Goal: Task Accomplishment & Management: Use online tool/utility

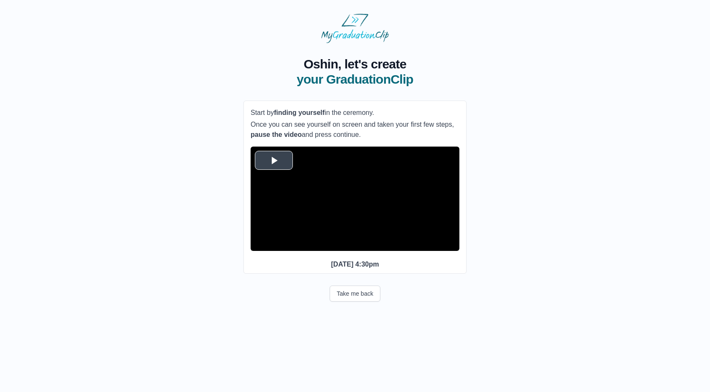
click at [274, 160] on span "Video Player" at bounding box center [274, 160] width 0 height 0
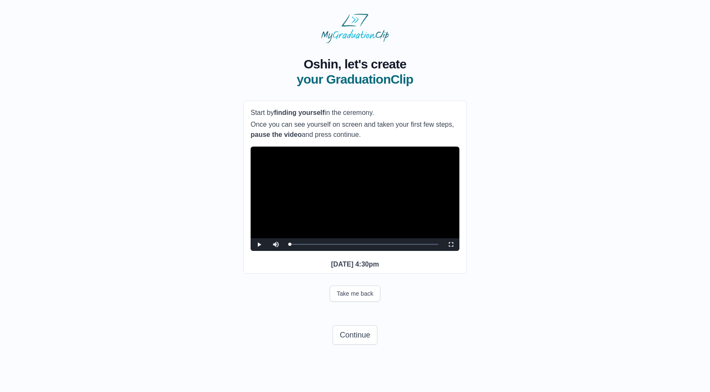
click at [381, 210] on video "Video Player" at bounding box center [355, 199] width 209 height 104
click at [451, 245] on span "Video Player" at bounding box center [451, 245] width 0 height 0
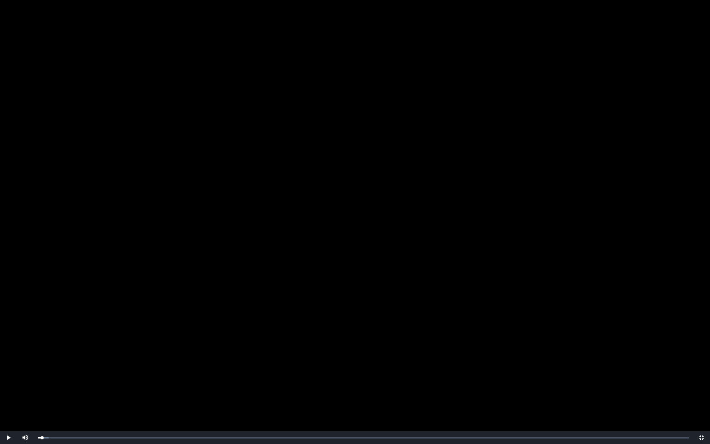
click at [345, 299] on video "Video Player" at bounding box center [355, 222] width 710 height 444
click at [189, 392] on div "Loaded : 0% 0:24:41 0:24:41 Progress : 0%" at bounding box center [364, 437] width 660 height 13
click at [212, 392] on div "Loaded : 0% 0:28:34 0:28:34 Progress : 0%" at bounding box center [364, 437] width 660 height 13
click at [253, 392] on div "Loaded : 0% 0:35:17 0:28:35 Progress : 0%" at bounding box center [364, 437] width 660 height 13
click at [290, 392] on div "Loaded : 0% 0:41:24 0:35:19 Progress : 0%" at bounding box center [364, 437] width 660 height 13
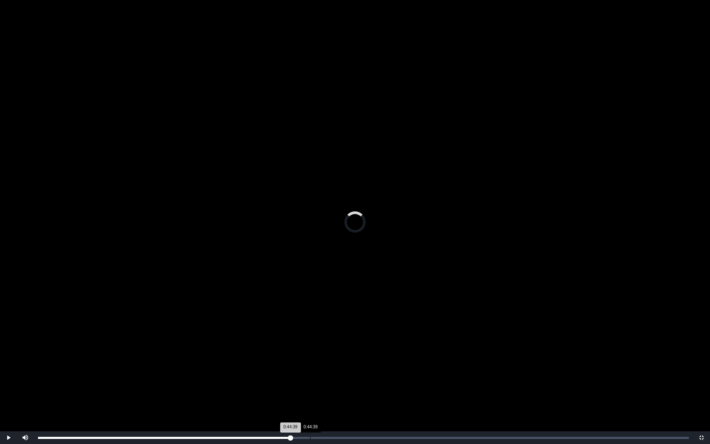
click at [310, 392] on div "0:44:39" at bounding box center [310, 438] width 0 height 2
click at [337, 392] on div "Loaded : 0% 0:48:57 0:44:40 Progress : 0%" at bounding box center [364, 437] width 660 height 13
click at [363, 392] on div "Loaded : 0% 0:53:19 0:49:02 Progress : 0%" at bounding box center [364, 437] width 660 height 13
click at [389, 392] on div "0:57:33" at bounding box center [389, 438] width 0 height 2
click at [411, 392] on div "1:01:10" at bounding box center [411, 438] width 0 height 2
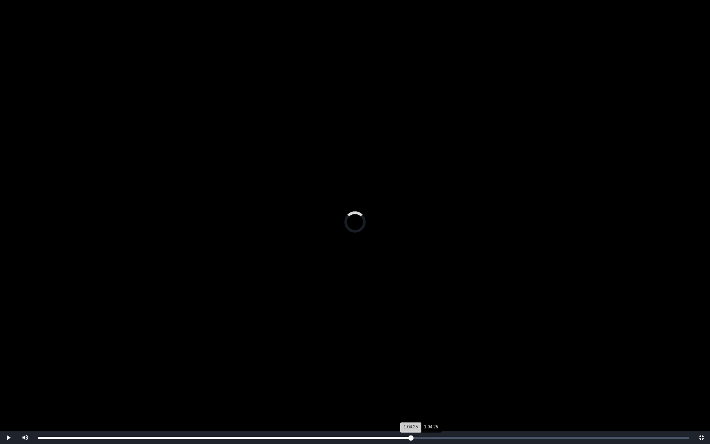
click at [431, 392] on div "1:04:25" at bounding box center [431, 438] width 0 height 2
drag, startPoint x: 431, startPoint y: 438, endPoint x: 424, endPoint y: 438, distance: 6.8
click at [424, 392] on div "1:04:25 Progress : 0%" at bounding box center [234, 438] width 393 height 2
click at [452, 392] on div "1:07:53" at bounding box center [452, 438] width 0 height 2
click at [471, 392] on div "1:10:56" at bounding box center [471, 438] width 0 height 2
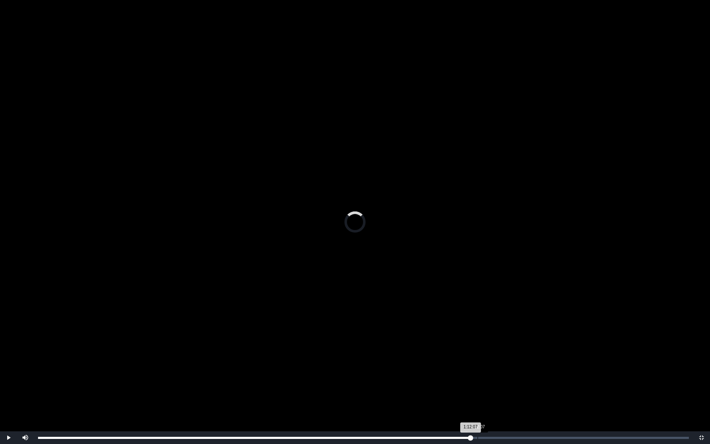
click at [478, 392] on div "1:12:07" at bounding box center [478, 438] width 0 height 2
click at [486, 392] on div "1:13:30" at bounding box center [486, 438] width 0 height 2
click at [493, 392] on div "1:14:33" at bounding box center [493, 438] width 0 height 2
click at [503, 392] on div "Loaded : 0% 1:16:12 1:14:34 Progress : 0%" at bounding box center [364, 437] width 660 height 13
click at [509, 392] on div "Loaded : 0% 1:17:19 1:16:14 Progress : 0%" at bounding box center [364, 437] width 660 height 13
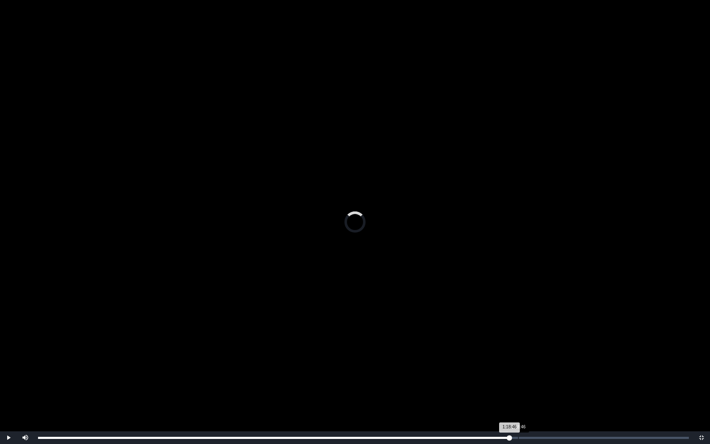
click at [518, 392] on div "Loaded : 0% 1:18:46 1:18:46 Progress : 0%" at bounding box center [364, 437] width 660 height 13
click at [522, 392] on div "Loaded : 0% 1:19:24 1:18:47 Progress : 0%" at bounding box center [364, 437] width 660 height 13
click at [530, 392] on div "Loaded : 0% 1:20:43 1:19:25 Progress : 0%" at bounding box center [364, 437] width 660 height 13
click at [537, 392] on div "Loaded : 0% 1:21:45 1:20:43 Progress : 0%" at bounding box center [364, 437] width 660 height 13
click at [542, 392] on div "1:22:44" at bounding box center [542, 438] width 0 height 2
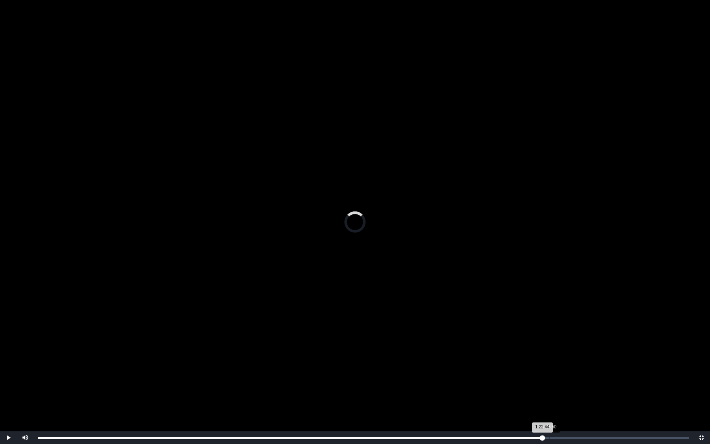
click at [549, 392] on div "Loaded : 0% 1:23:50 1:22:44 Progress : 0%" at bounding box center [364, 437] width 660 height 13
click at [559, 392] on div "Loaded : 0% 1:25:22 1:23:51 Progress : 0%" at bounding box center [364, 437] width 660 height 13
click at [566, 392] on div "Loaded : 0% 1:26:32 1:26:32 Progress : 0%" at bounding box center [364, 437] width 660 height 13
click at [572, 392] on div "Loaded : 0% 1:27:35 1:27:35 Progress : 0%" at bounding box center [364, 437] width 660 height 13
click at [584, 392] on div "1:29:36" at bounding box center [584, 438] width 0 height 2
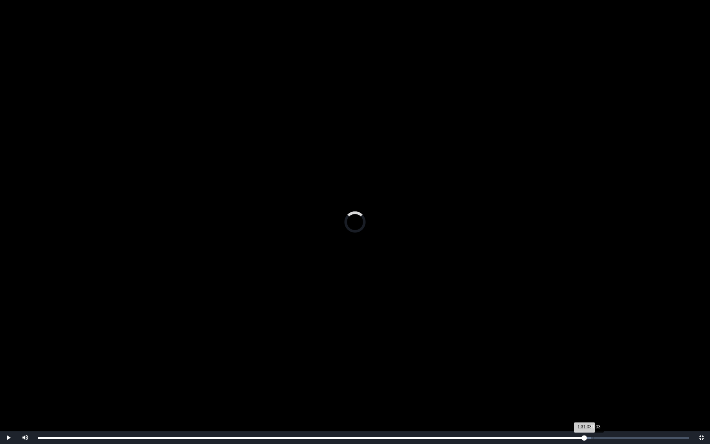
click at [593, 392] on div "Loaded : 0% 1:31:03 1:31:03 Progress : 0%" at bounding box center [364, 437] width 660 height 13
click at [606, 392] on div "1:33:08" at bounding box center [606, 438] width 0 height 2
click at [615, 392] on div "1:34:39" at bounding box center [615, 438] width 0 height 2
click at [623, 392] on div "Loaded : 0% 1:35:50 1:35:54 Progress : 0%" at bounding box center [363, 438] width 651 height 2
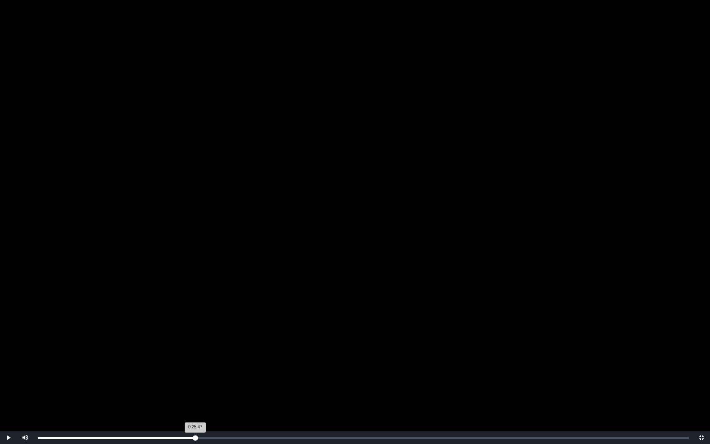
drag, startPoint x: 619, startPoint y: 438, endPoint x: 201, endPoint y: 438, distance: 417.7
click at [195, 392] on div "0:25:47 Progress : 0%" at bounding box center [116, 438] width 157 height 2
drag, startPoint x: 198, startPoint y: 438, endPoint x: 205, endPoint y: 438, distance: 7.2
click at [205, 392] on div "Loaded : 0% 0:27:27 0:26:46 Progress : 0%" at bounding box center [364, 437] width 660 height 13
drag, startPoint x: 203, startPoint y: 438, endPoint x: 212, endPoint y: 438, distance: 9.3
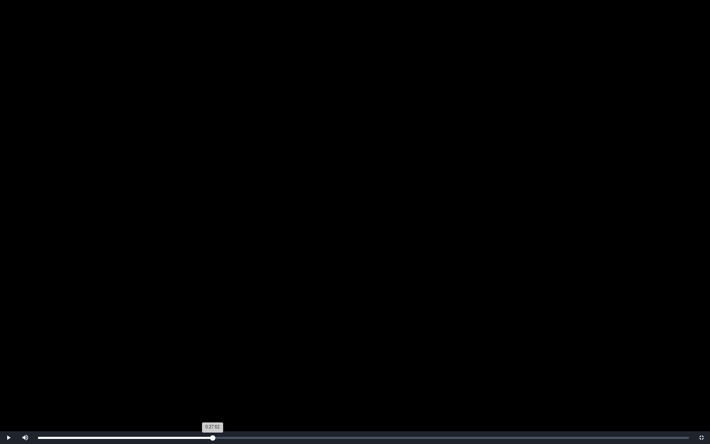
click at [213, 392] on div "0:27:02 Progress : 0%" at bounding box center [125, 438] width 175 height 2
drag, startPoint x: 212, startPoint y: 438, endPoint x: 228, endPoint y: 438, distance: 16.5
click at [228, 392] on div "Loaded : 0% 0:31:12 0:28:30 Progress : 0%" at bounding box center [364, 437] width 660 height 13
click at [238, 392] on div "Loaded : 0% 0:32:48 0:32:48 Progress : 0%" at bounding box center [364, 437] width 660 height 13
click at [246, 392] on div "Loaded : 0% 0:34:07 0:32:49 Progress : 0%" at bounding box center [364, 437] width 660 height 13
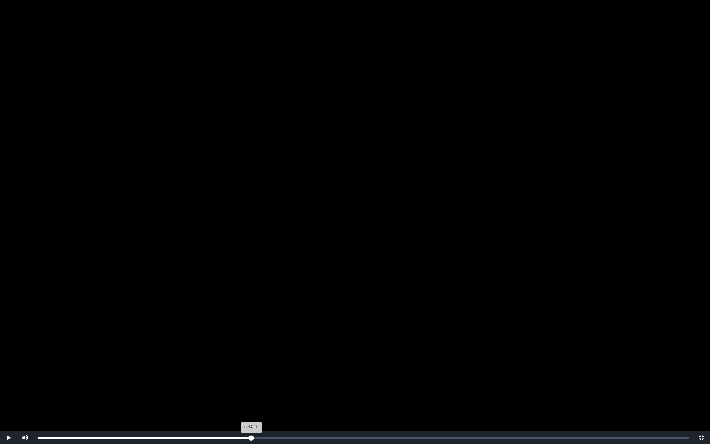
click at [252, 392] on div "Loaded : 0% 0:35:01 0:34:10 Progress : 0%" at bounding box center [364, 437] width 660 height 13
click at [260, 392] on div "Loaded : 0% 0:36:24 0:36:24 Progress : 0%" at bounding box center [364, 437] width 660 height 13
click at [266, 392] on div "Loaded : 0% 0:37:14 0:36:25 Progress : 0%" at bounding box center [364, 437] width 660 height 13
click at [271, 392] on div "Loaded : 0% 0:38:12 0:37:19 Progress : 0%" at bounding box center [364, 437] width 660 height 13
click at [271, 392] on div "0:38:13 Progress : 0%" at bounding box center [154, 438] width 233 height 2
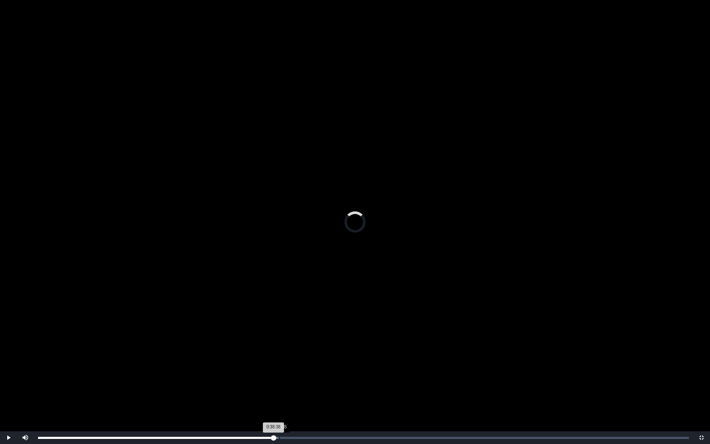
click at [279, 392] on div "Loaded : 0% 0:39:35 0:38:38 Progress : 0%" at bounding box center [364, 437] width 660 height 13
click at [295, 392] on div "Loaded : 0% 0:42:01 0:39:37 Progress : 0%" at bounding box center [364, 437] width 660 height 13
click at [311, 392] on div "Loaded : 0% 0:44:43 0:42:06 Progress : 0%" at bounding box center [364, 437] width 660 height 13
click at [332, 392] on div "Loaded : 0% 0:48:16 0:48:16 Progress : 0%" at bounding box center [364, 437] width 660 height 13
click at [352, 392] on div "Loaded : 0% 0:51:27 0:48:16 Progress : 0%" at bounding box center [364, 437] width 660 height 13
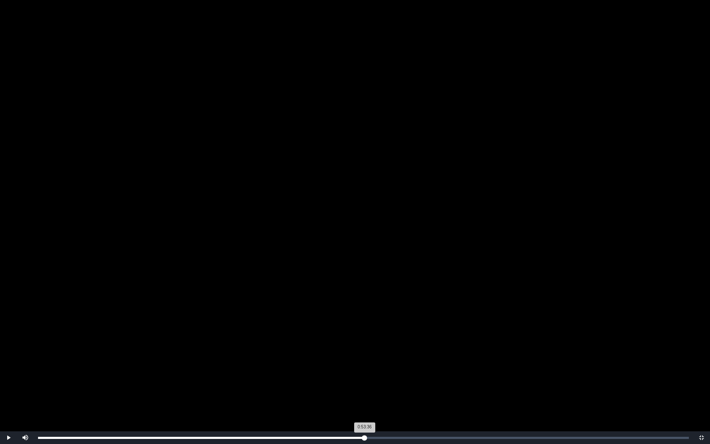
click at [365, 392] on div "Loaded : 0% 0:53:36 0:53:36 Progress : 0%" at bounding box center [364, 437] width 660 height 13
click at [374, 392] on div "Loaded : 0% 0:55:03 0:55:03 Progress : 0%" at bounding box center [364, 437] width 660 height 13
click at [388, 392] on div "0:57:21" at bounding box center [388, 438] width 0 height 2
click at [400, 392] on div "0:59:17" at bounding box center [400, 438] width 0 height 2
click at [426, 392] on div "Loaded : 0% 1:03:35 0:59:18 Progress : 0%" at bounding box center [364, 437] width 660 height 13
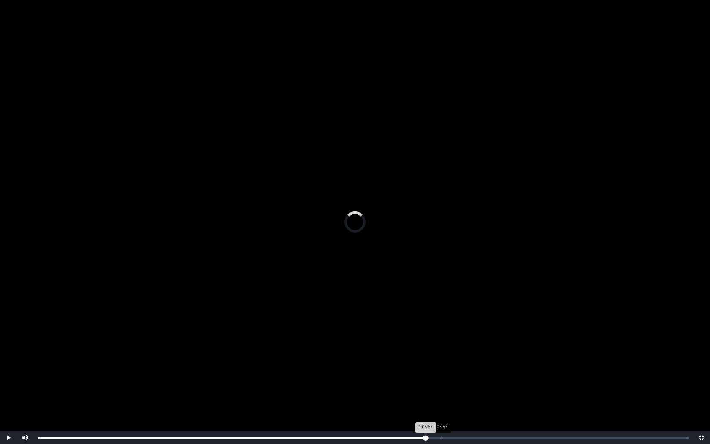
click at [440, 392] on div "Loaded : 0% 1:05:57 1:05:57 Progress : 0%" at bounding box center [364, 437] width 660 height 13
click at [458, 392] on div "Loaded : 0% 1:08:56 1:05:57 Progress : 0%" at bounding box center [364, 437] width 660 height 13
click at [478, 392] on div "Loaded : 0% 1:12:07 1:08:52 Progress : 0%" at bounding box center [364, 437] width 660 height 13
click at [498, 392] on div "1:15:27" at bounding box center [498, 438] width 0 height 2
click at [498, 392] on div "1:15:48 Progress : 0%" at bounding box center [268, 438] width 460 height 2
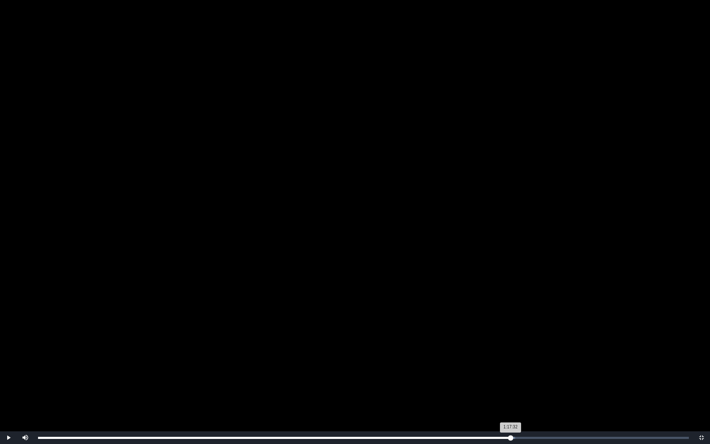
click at [511, 392] on div "Loaded : 0% 1:17:32 1:17:32 Progress : 0%" at bounding box center [363, 438] width 651 height 2
click at [523, 392] on div "Loaded : 0% 1:19:36 1:17:32 Progress : 0%" at bounding box center [363, 438] width 651 height 2
click at [539, 392] on div "1:22:10" at bounding box center [539, 438] width 0 height 2
click at [551, 392] on div "1:24:11" at bounding box center [551, 438] width 0 height 2
click at [572, 392] on div "Loaded : 0% 1:27:31 1:24:12 Progress : 0%" at bounding box center [363, 438] width 651 height 2
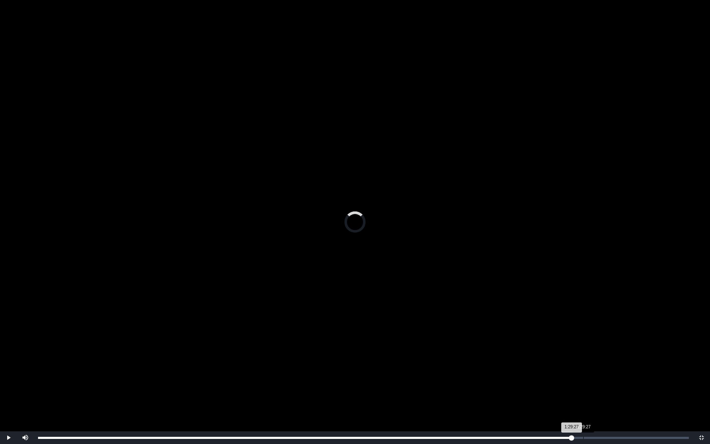
click at [583, 392] on div "1:29:27" at bounding box center [583, 438] width 0 height 2
click at [606, 392] on div "Loaded : 0% 1:33:08 1:29:24 Progress : 0%" at bounding box center [364, 437] width 660 height 13
click at [617, 392] on div "Loaded : 0% 1:34:56 1:34:56 Progress : 0%" at bounding box center [364, 437] width 660 height 13
click at [627, 392] on div "Loaded : 0% 1:36:32 1:35:01 Progress : 0%" at bounding box center [363, 438] width 651 height 2
click at [75, 392] on div "Loaded : 0% 0:06:06 0:06:06 Progress : 0%" at bounding box center [364, 437] width 660 height 13
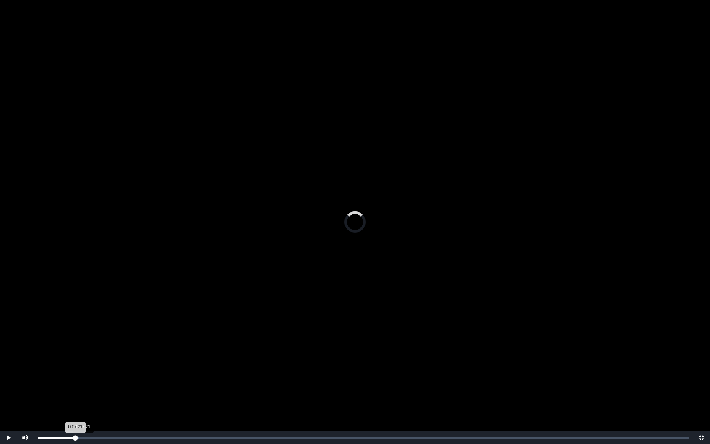
click at [83, 392] on div "0:07:21" at bounding box center [83, 438] width 0 height 2
click at [99, 392] on div "0:09:55" at bounding box center [99, 438] width 0 height 2
click at [112, 392] on div "Loaded : 0% 0:12:08 0:09:55 Progress : 0%" at bounding box center [364, 437] width 660 height 13
click at [134, 392] on div "Loaded : 0% 0:15:40 0:15:40 Progress : 0%" at bounding box center [364, 437] width 660 height 13
click at [150, 392] on div "Loaded : 0% 0:18:22 0:18:22 Progress : 0%" at bounding box center [364, 437] width 660 height 13
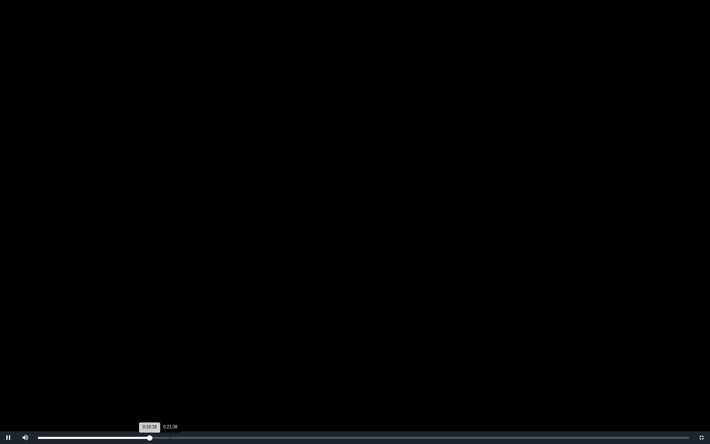
click at [170, 392] on div "Loaded : 0% 0:21:38 0:18:18 Progress : 0%" at bounding box center [364, 437] width 660 height 13
click at [182, 392] on div "Loaded : 0% 0:23:38 0:21:39 Progress : 0%" at bounding box center [364, 437] width 660 height 13
click at [208, 392] on div "0:27:56" at bounding box center [208, 438] width 0 height 2
click at [223, 392] on div "0:30:18" at bounding box center [223, 438] width 0 height 2
click at [241, 392] on div "Loaded : 0% 0:33:17 0:33:17 Progress : 0%" at bounding box center [363, 438] width 651 height 2
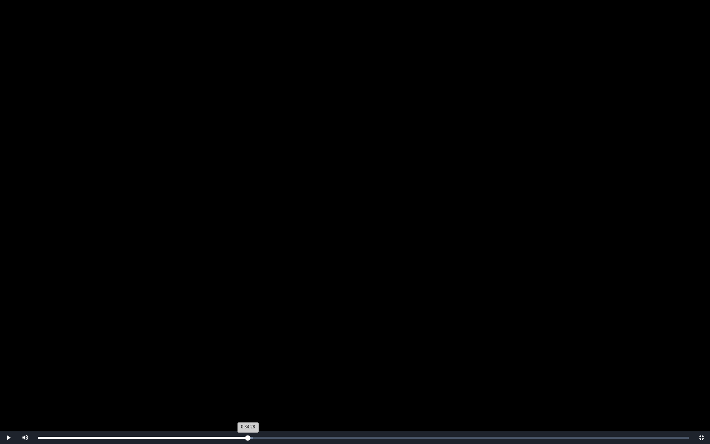
click at [248, 392] on div "Loaded : 0% 0:34:28 0:34:28 Progress : 0%" at bounding box center [363, 438] width 651 height 2
click at [260, 392] on div "Loaded : 0% 0:36:28 0:34:28 Progress : 0%" at bounding box center [363, 438] width 651 height 2
click at [273, 392] on div "Loaded : 0% 0:38:29 0:38:29 Progress : 0%" at bounding box center [363, 438] width 651 height 2
click at [280, 392] on div "0:39:40" at bounding box center [280, 438] width 0 height 2
click at [290, 392] on div "Loaded : 0% 0:41:19 0:39:40 Progress : 0%" at bounding box center [363, 438] width 651 height 2
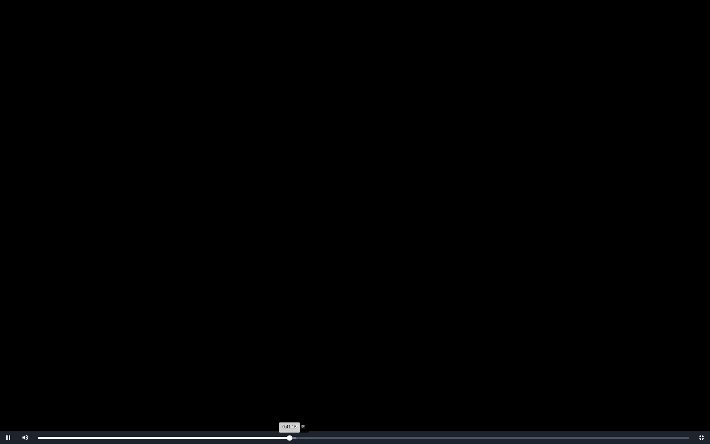
click at [298, 392] on div "Loaded : 0% 0:42:39 0:41:16 Progress : 0%" at bounding box center [363, 438] width 651 height 2
click at [313, 392] on div "Loaded : 0% 0:45:00 0:42:39 Progress : 0%" at bounding box center [363, 438] width 651 height 2
click at [329, 392] on div "0:47:38" at bounding box center [329, 438] width 0 height 2
click at [336, 392] on div "Loaded : 0% 0:48:53 0:47:41 Progress : 0%" at bounding box center [364, 437] width 660 height 13
click at [342, 392] on div "Loaded : 0% 0:49:55 0:48:53 Progress : 0%" at bounding box center [364, 437] width 660 height 13
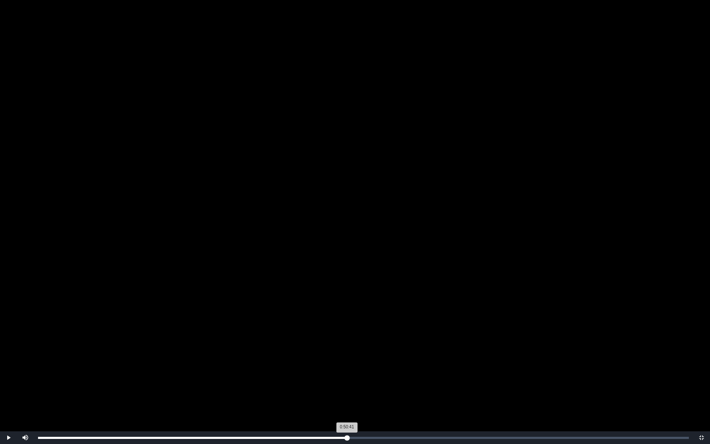
click at [347, 392] on div "Loaded : 0% 0:50:41 0:50:41 Progress : 0%" at bounding box center [364, 437] width 660 height 13
click at [355, 392] on div "Loaded : 0% 0:52:00 0:50:42 Progress : 0%" at bounding box center [363, 438] width 651 height 2
click at [364, 392] on div "Loaded : 0% 0:53:24 0:53:24 Progress : 0%" at bounding box center [363, 438] width 651 height 2
click at [370, 392] on div "Loaded : 0% 0:54:22 0:54:22 Progress : 0%" at bounding box center [364, 437] width 660 height 13
click at [349, 392] on div "Loaded : 0% 0:51:02 0:51:02 Progress : 0%" at bounding box center [364, 437] width 660 height 13
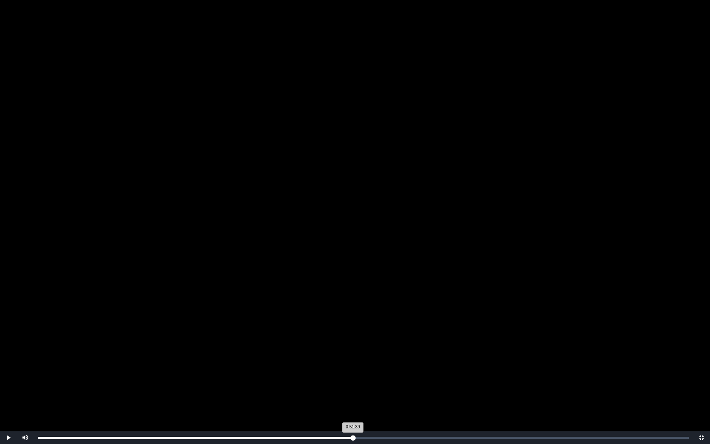
click at [353, 392] on div "Loaded : 0% 0:51:39 0:51:39 Progress : 0%" at bounding box center [363, 438] width 651 height 2
click at [348, 392] on div "0:50:54" at bounding box center [348, 438] width 0 height 2
click at [343, 392] on div "0:50:04" at bounding box center [343, 438] width 0 height 2
click at [334, 392] on div "0:48:32" at bounding box center [334, 438] width 0 height 2
click at [329, 392] on div "Loaded : 0% 0:47:42 0:47:42 Progress : 0%" at bounding box center [363, 438] width 651 height 2
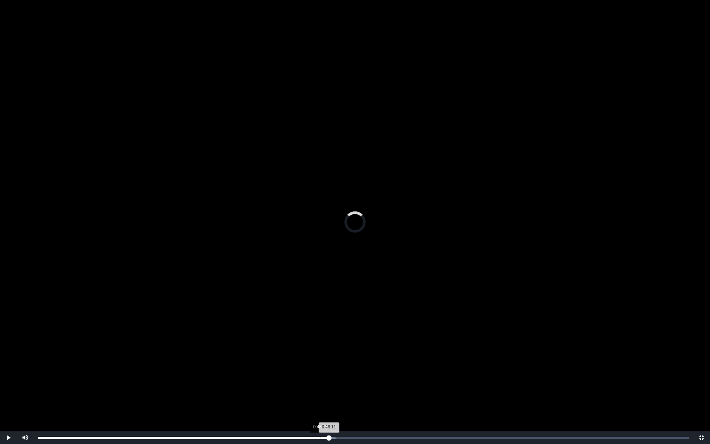
click at [320, 392] on div "0:46:15" at bounding box center [320, 438] width 0 height 2
click at [326, 392] on div "Loaded : 0% 0:47:17 0:47:17 Progress : 0%" at bounding box center [363, 438] width 651 height 2
click at [331, 392] on div "Loaded : 0% 0:48:07 0:48:07 Progress : 0%" at bounding box center [363, 438] width 651 height 2
click at [336, 392] on div "Loaded : 0% 0:48:53 0:48:53 Progress : 0%" at bounding box center [363, 438] width 651 height 2
click at [340, 392] on div "Loaded : 0% 0:49:35 0:48:56 Progress : 0%" at bounding box center [363, 438] width 651 height 2
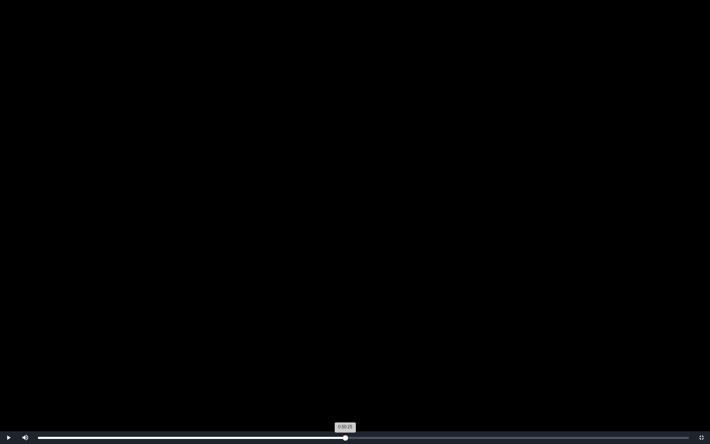
click at [345, 392] on div "Loaded : 0% 0:50:25 0:50:25 Progress : 0%" at bounding box center [363, 438] width 651 height 2
click at [350, 392] on div "Loaded : 0% 0:51:10 0:51:10 Progress : 0%" at bounding box center [363, 438] width 651 height 2
click at [354, 392] on div "Loaded : 0% 0:51:48 0:51:48 Progress : 0%" at bounding box center [363, 438] width 651 height 2
click at [358, 392] on div "Loaded : 0% 0:52:29 0:51:50 Progress : 0%" at bounding box center [364, 437] width 660 height 13
click at [361, 392] on div "Loaded : 0% 0:53:03 0:52:32 Progress : 0%" at bounding box center [364, 437] width 660 height 13
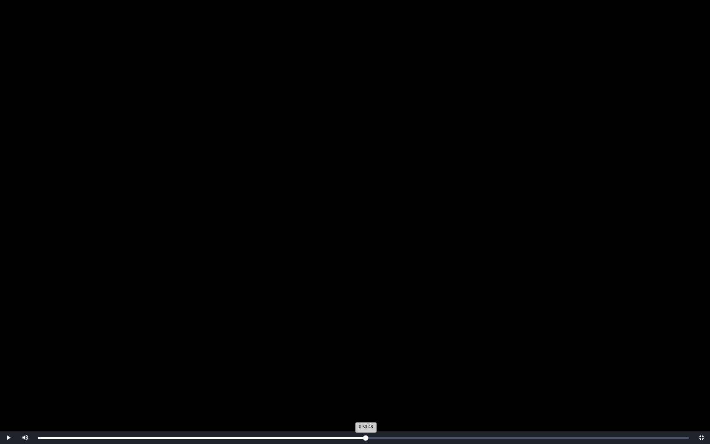
click at [366, 392] on div "Loaded : 0% 0:53:48 0:53:48 Progress : 0%" at bounding box center [364, 437] width 660 height 13
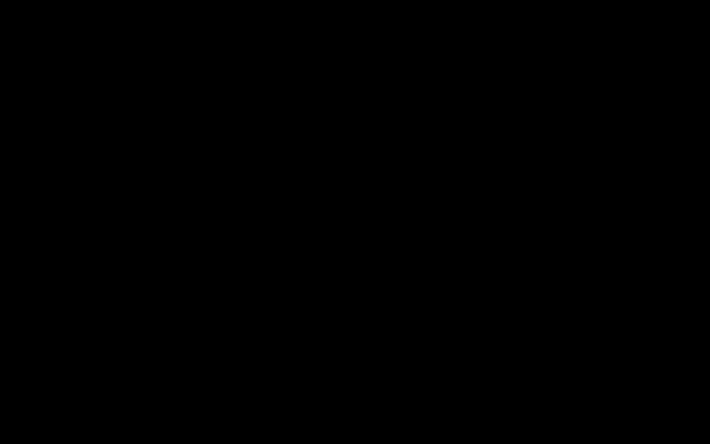
click at [364, 370] on video "Video Player" at bounding box center [355, 222] width 710 height 444
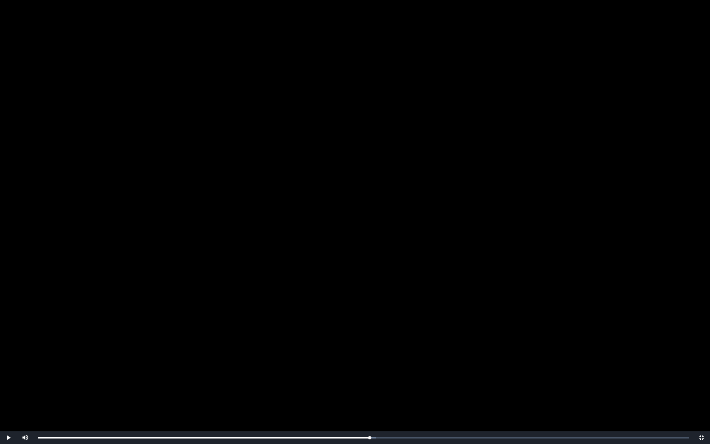
click at [364, 370] on video "Video Player" at bounding box center [355, 222] width 710 height 444
click at [369, 392] on div "0:54:26 Progress : 0%" at bounding box center [203, 438] width 331 height 2
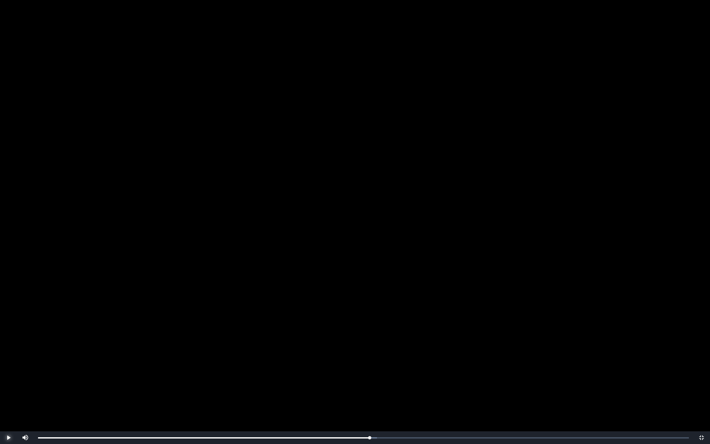
click at [8, 392] on span "Video Player" at bounding box center [8, 438] width 0 height 0
click at [543, 320] on video "Video Player" at bounding box center [355, 222] width 710 height 444
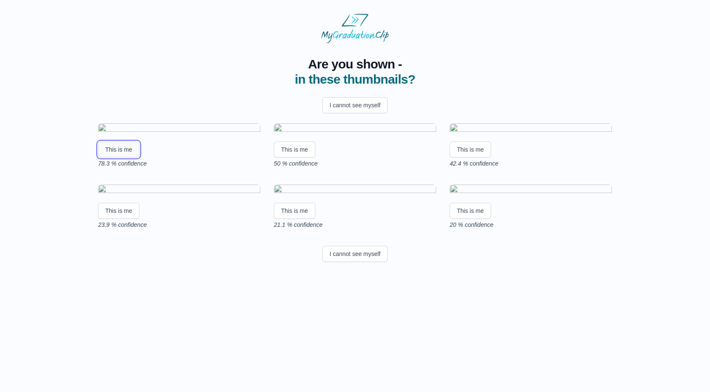
click at [126, 158] on button "This is me" at bounding box center [118, 150] width 41 height 16
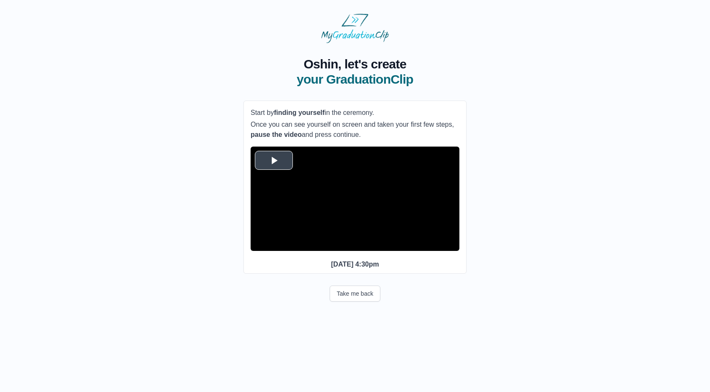
click at [274, 160] on span "Video Player" at bounding box center [274, 160] width 0 height 0
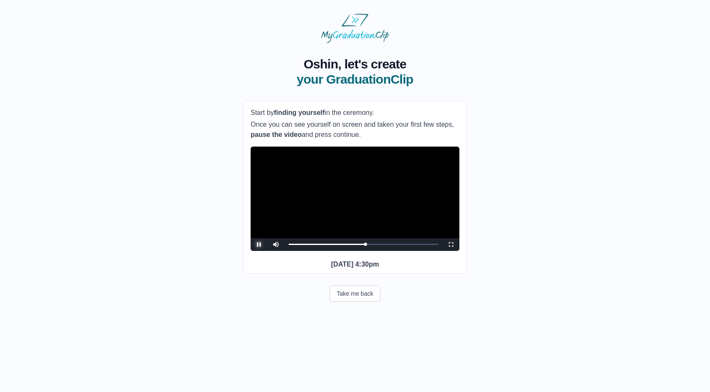
click at [259, 245] on span "Video Player" at bounding box center [259, 245] width 0 height 0
click at [373, 302] on button "Take me back" at bounding box center [355, 294] width 51 height 16
click at [259, 245] on span "Video Player" at bounding box center [259, 245] width 0 height 0
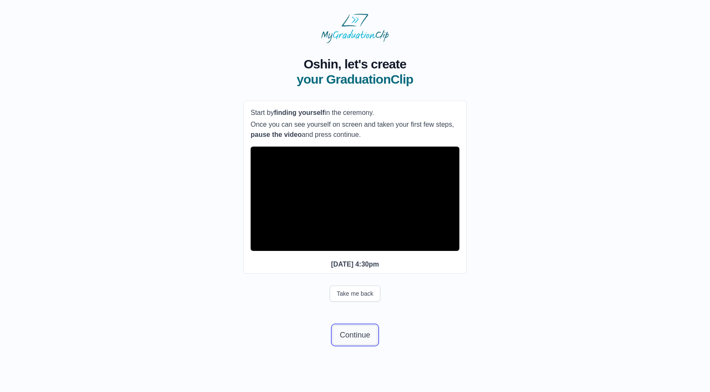
click at [364, 345] on button "Continue" at bounding box center [355, 335] width 45 height 19
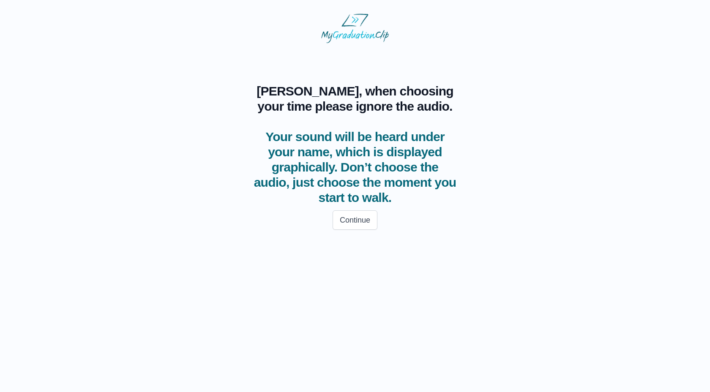
click at [345, 249] on html "Oshin, when choosing your time please ignore the audio. Your sound will be hear…" at bounding box center [355, 124] width 710 height 249
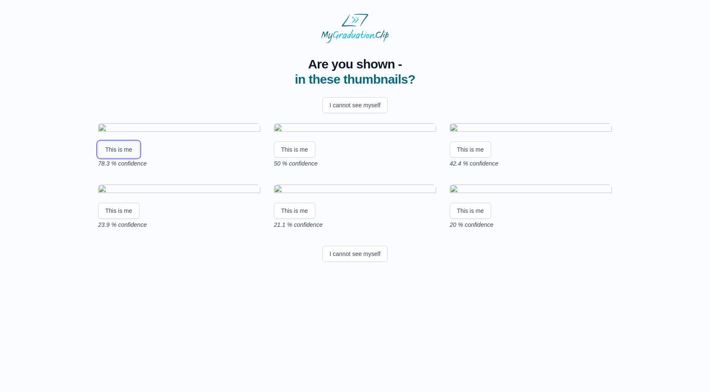
click at [120, 158] on button "This is me" at bounding box center [118, 150] width 41 height 16
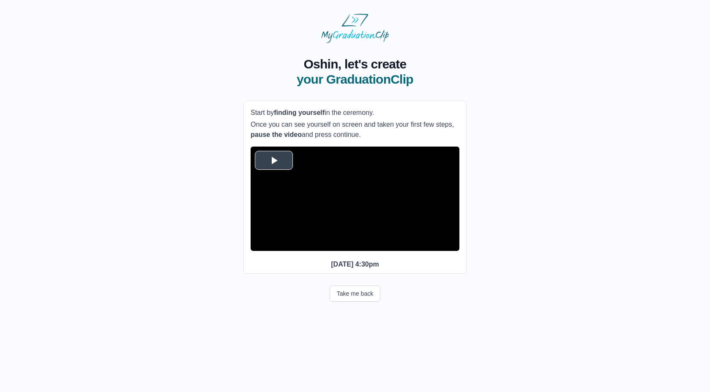
click at [274, 160] on span "Video Player" at bounding box center [274, 160] width 0 height 0
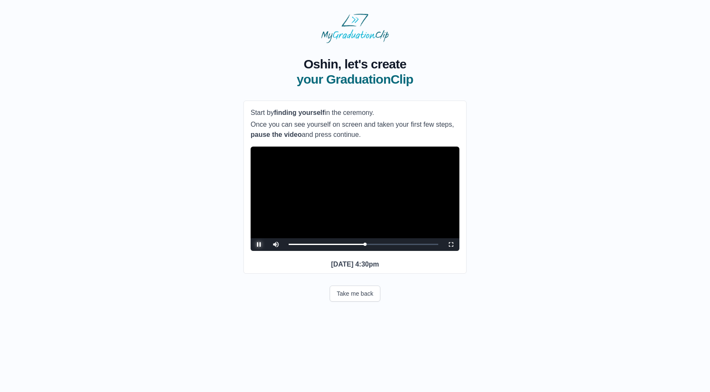
click at [259, 245] on span "Video Player" at bounding box center [259, 245] width 0 height 0
click at [360, 302] on button "Take me back" at bounding box center [355, 294] width 51 height 16
click at [259, 245] on span "Video Player" at bounding box center [259, 245] width 0 height 0
click at [356, 345] on button "Continue" at bounding box center [355, 335] width 45 height 19
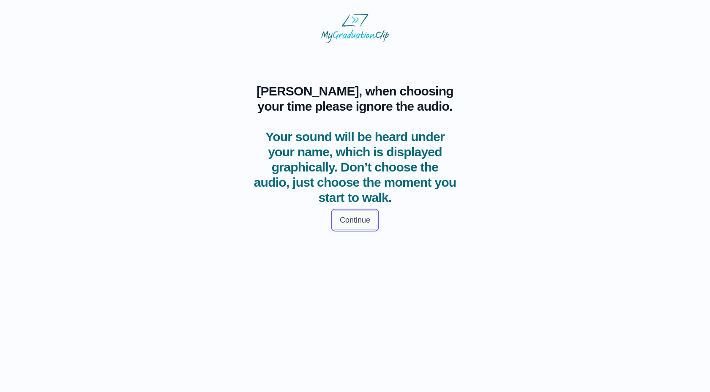
click at [346, 226] on button "Continue" at bounding box center [355, 220] width 45 height 19
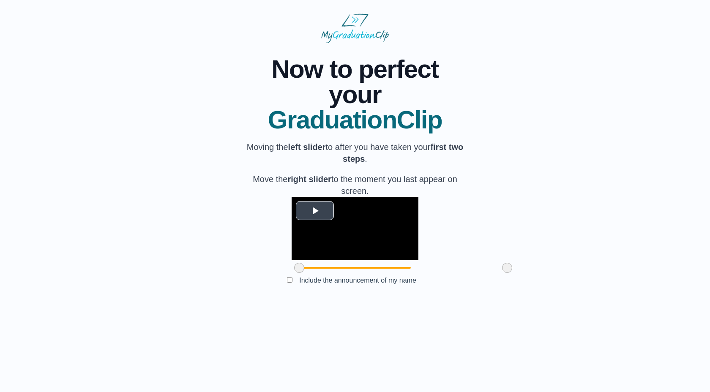
click at [315, 211] on span "Video Player" at bounding box center [315, 211] width 0 height 0
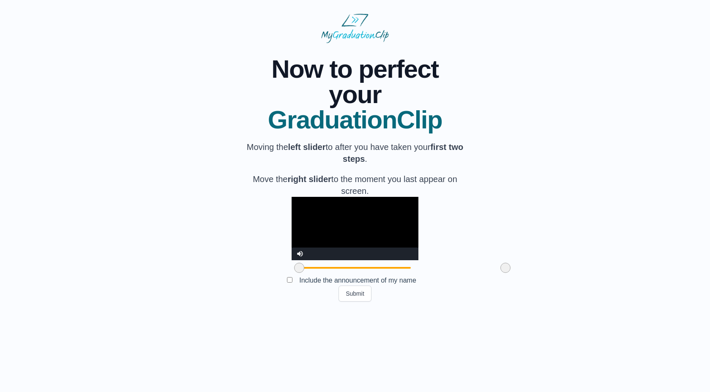
click at [501, 273] on span at bounding box center [506, 268] width 10 height 10
click at [339, 260] on video "Video Player" at bounding box center [355, 228] width 127 height 63
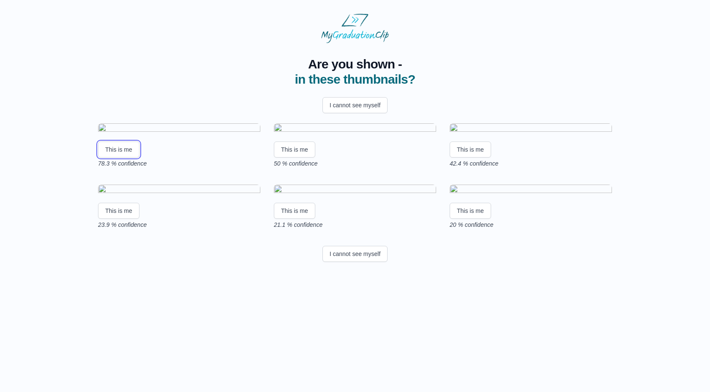
click at [113, 158] on button "This is me" at bounding box center [118, 150] width 41 height 16
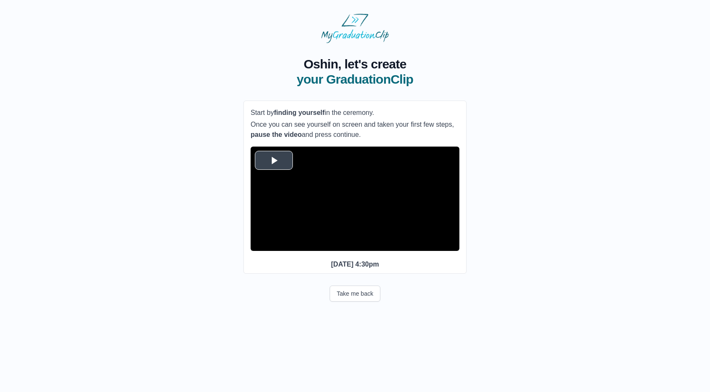
click at [274, 160] on span "Video Player" at bounding box center [274, 160] width 0 height 0
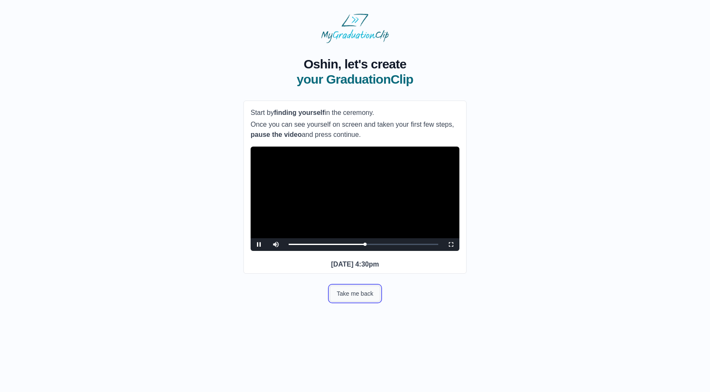
click at [360, 302] on button "Take me back" at bounding box center [355, 294] width 51 height 16
click at [259, 245] on span "Video Player" at bounding box center [259, 245] width 0 height 0
click at [353, 302] on button "Take me back" at bounding box center [355, 294] width 51 height 16
click at [259, 245] on span "Video Player" at bounding box center [259, 245] width 0 height 0
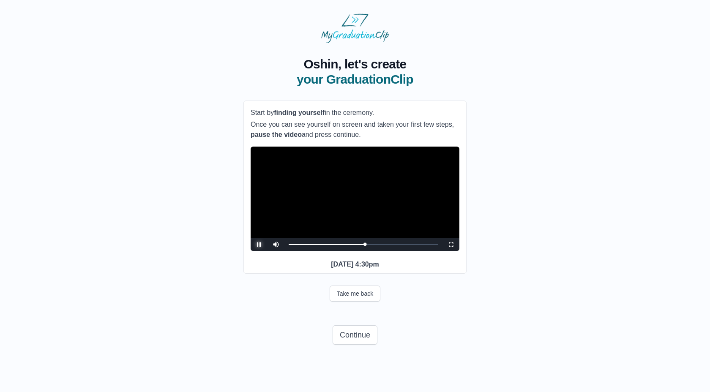
click at [259, 245] on span "Video Player" at bounding box center [259, 245] width 0 height 0
click at [363, 345] on button "Continue" at bounding box center [355, 335] width 45 height 19
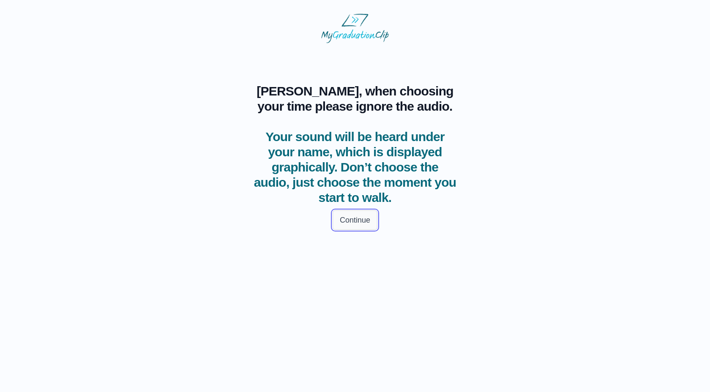
click at [359, 218] on button "Continue" at bounding box center [355, 220] width 45 height 19
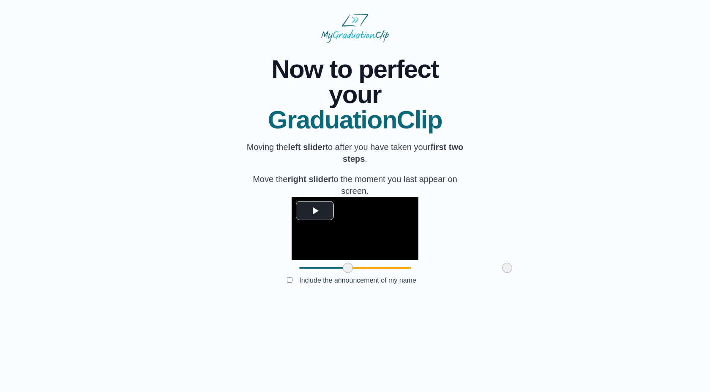
drag, startPoint x: 251, startPoint y: 332, endPoint x: 299, endPoint y: 335, distance: 48.7
click at [343, 273] on span at bounding box center [348, 268] width 10 height 10
click at [315, 211] on span "Video Player" at bounding box center [315, 211] width 0 height 0
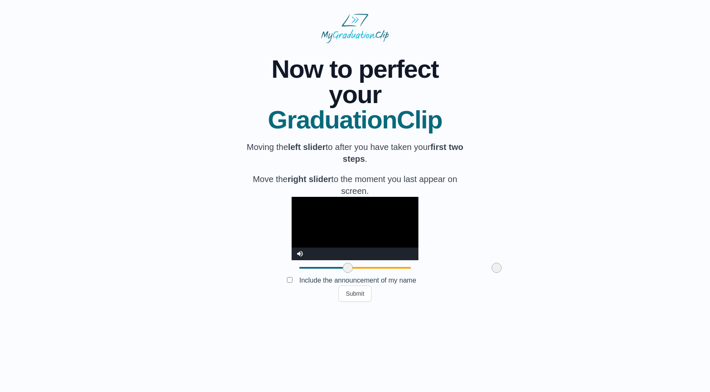
drag, startPoint x: 460, startPoint y: 332, endPoint x: 450, endPoint y: 333, distance: 10.6
click at [492, 273] on span at bounding box center [497, 268] width 10 height 10
click at [292, 260] on video "Video Player" at bounding box center [355, 228] width 127 height 63
drag, startPoint x: 447, startPoint y: 329, endPoint x: 429, endPoint y: 329, distance: 18.2
click at [474, 273] on span at bounding box center [479, 268] width 10 height 10
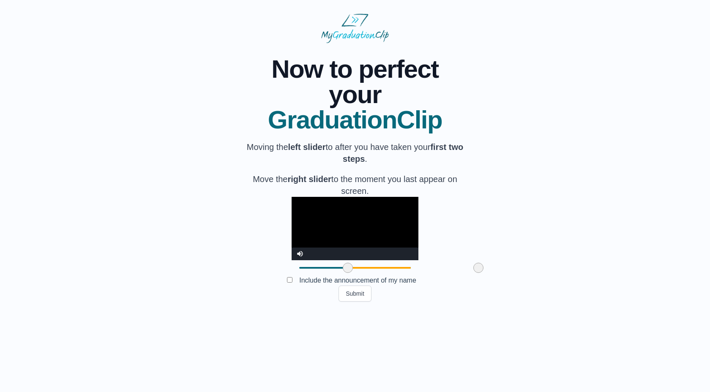
click at [312, 260] on video "Video Player" at bounding box center [355, 228] width 127 height 63
drag, startPoint x: 431, startPoint y: 329, endPoint x: 411, endPoint y: 329, distance: 20.3
click at [453, 273] on span at bounding box center [458, 268] width 10 height 10
click at [374, 260] on video "Video Player" at bounding box center [355, 228] width 127 height 63
drag, startPoint x: 408, startPoint y: 329, endPoint x: 461, endPoint y: 329, distance: 52.4
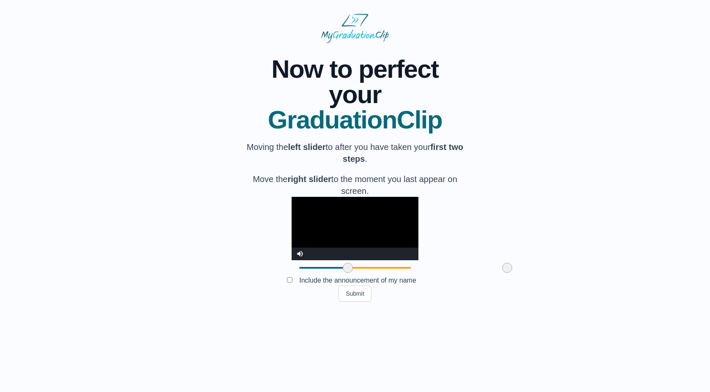
click at [502, 273] on span at bounding box center [507, 268] width 10 height 10
drag, startPoint x: 299, startPoint y: 331, endPoint x: 251, endPoint y: 331, distance: 48.6
click at [294, 273] on span at bounding box center [299, 268] width 10 height 10
drag, startPoint x: 251, startPoint y: 331, endPoint x: 309, endPoint y: 332, distance: 57.5
click at [352, 273] on span at bounding box center [357, 268] width 10 height 10
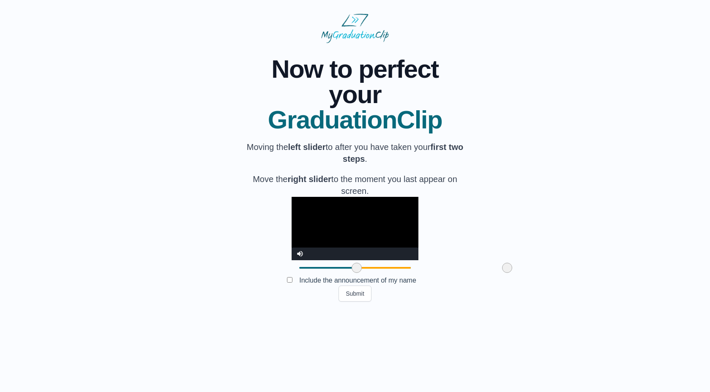
click at [292, 260] on video "Video Player" at bounding box center [355, 228] width 127 height 63
drag, startPoint x: 457, startPoint y: 331, endPoint x: 446, endPoint y: 329, distance: 10.7
click at [492, 273] on span at bounding box center [497, 268] width 10 height 10
click at [192, 302] on div "**********" at bounding box center [355, 172] width 683 height 259
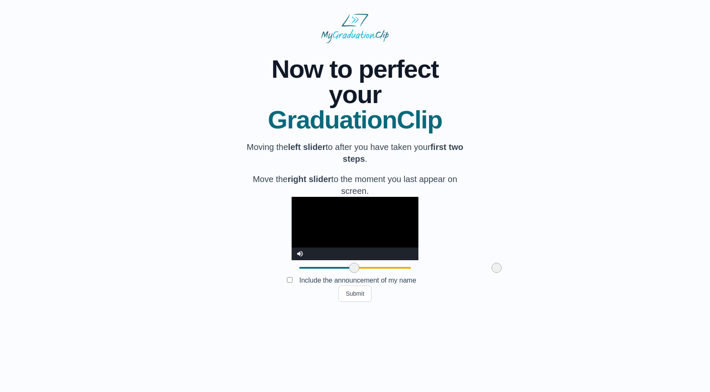
click at [349, 273] on span at bounding box center [354, 268] width 10 height 10
click at [320, 260] on video "Video Player" at bounding box center [355, 228] width 127 height 63
click at [331, 260] on video "Video Player" at bounding box center [355, 228] width 127 height 63
click at [494, 273] on span at bounding box center [499, 268] width 10 height 10
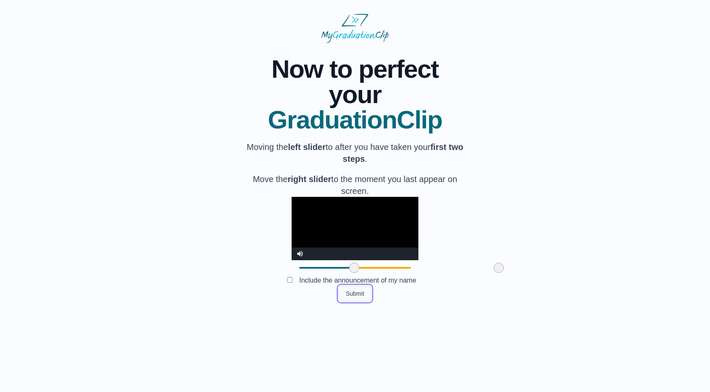
click at [356, 302] on button "Submit" at bounding box center [355, 294] width 33 height 16
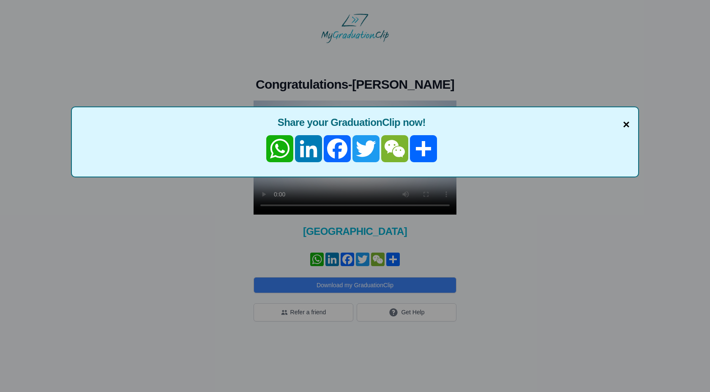
click at [625, 124] on span "×" at bounding box center [626, 125] width 7 height 18
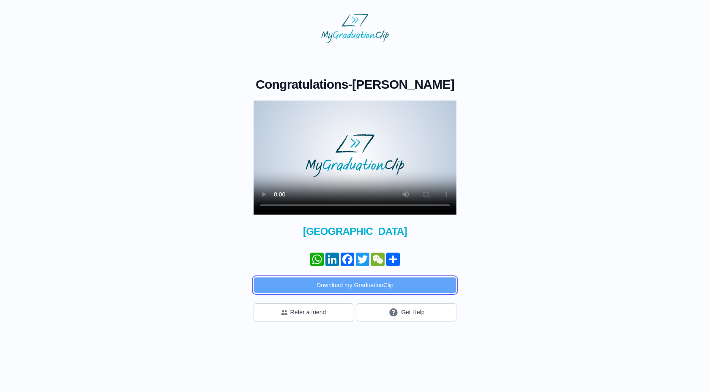
click at [332, 288] on button "Download my GraduationClip" at bounding box center [355, 285] width 203 height 16
